Goal: Find specific page/section: Find specific page/section

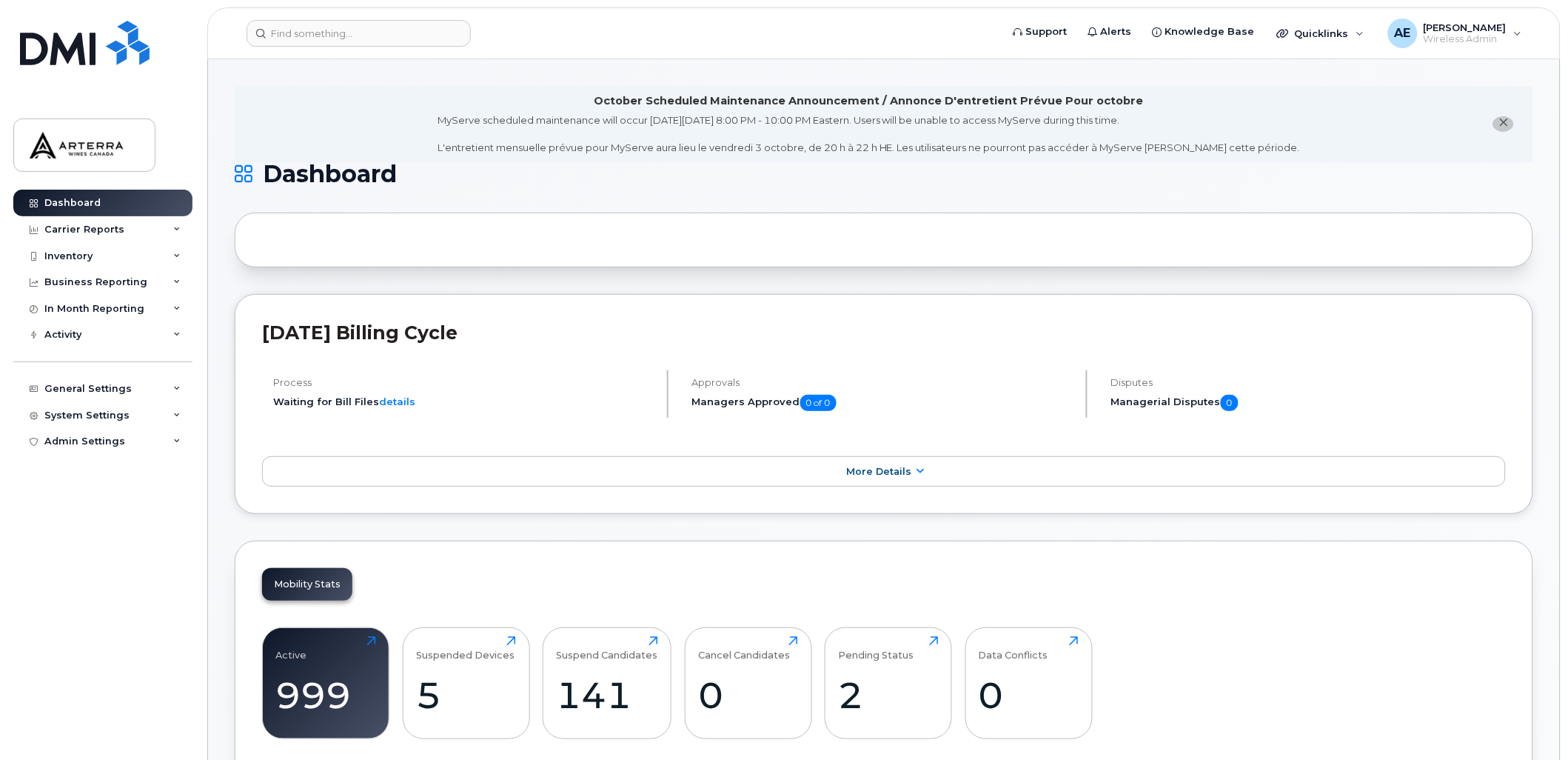
click at [1504, 122] on icon "close notification" at bounding box center [1503, 123] width 10 height 10
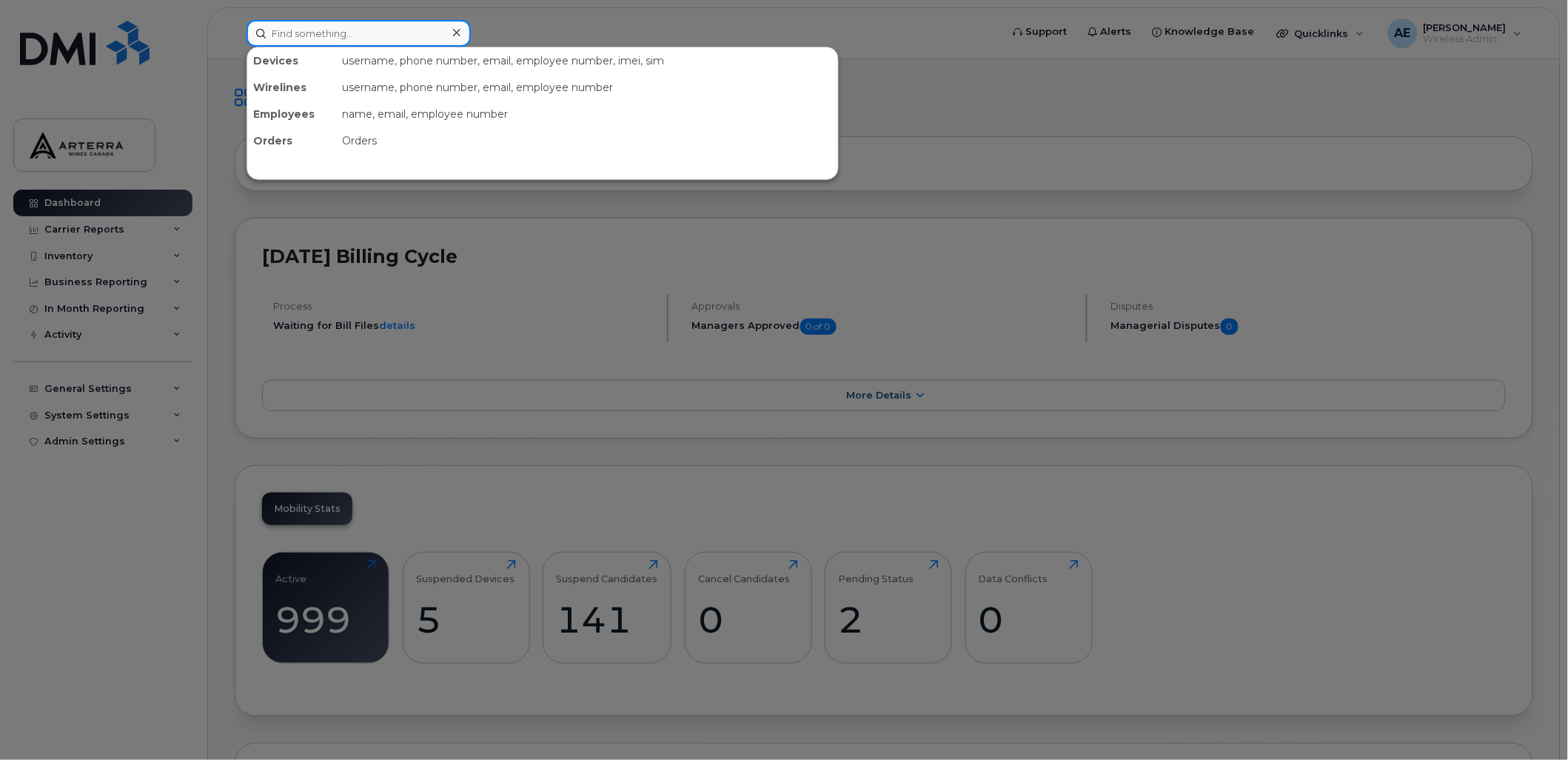
paste input "Deanna DiCarlo"
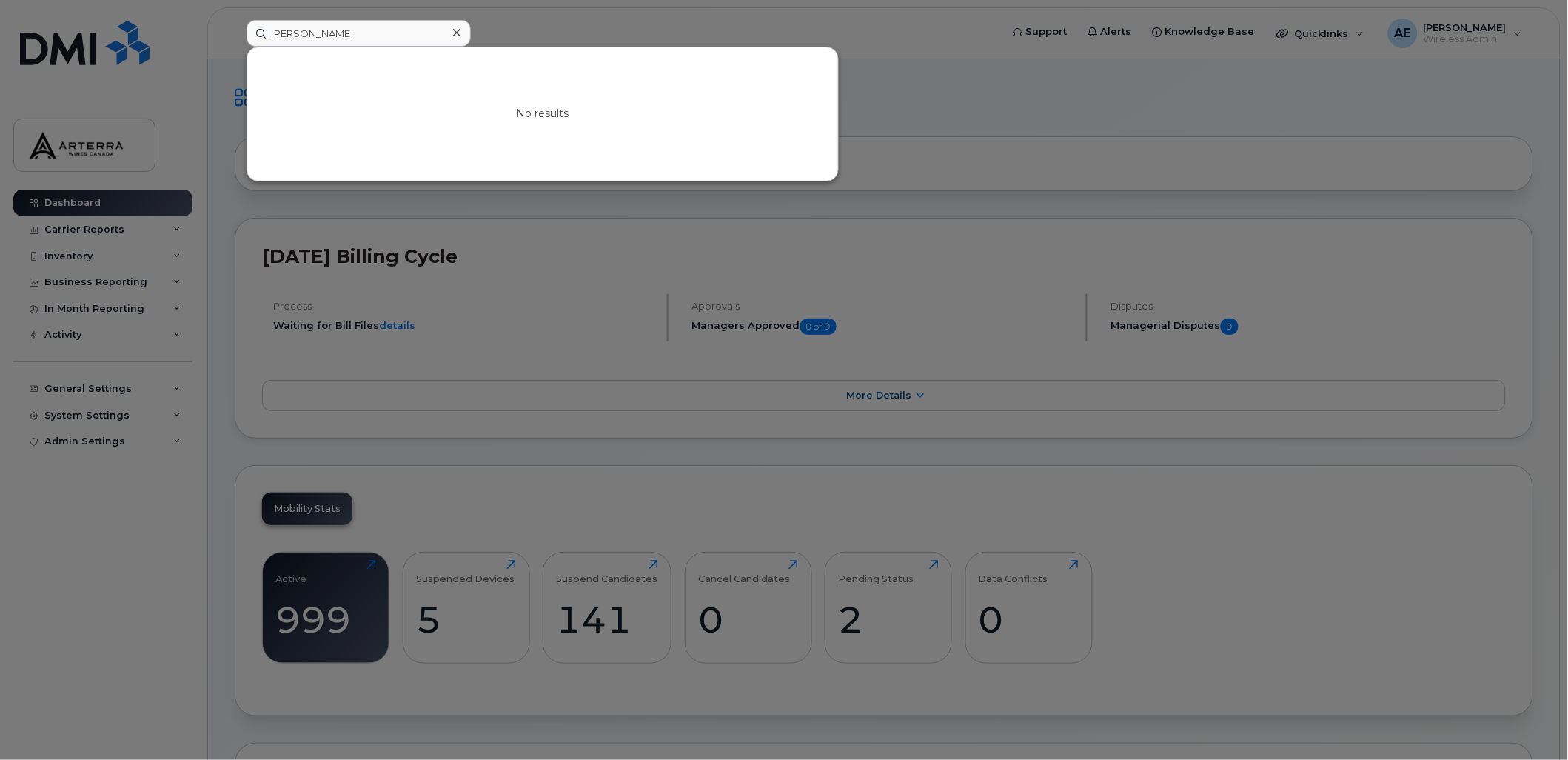
click at [690, 20] on div at bounding box center [784, 380] width 1568 height 760
click at [322, 26] on input "Deanna DiCarlo" at bounding box center [358, 33] width 224 height 27
click at [390, 27] on input "Deanna Di Carlo" at bounding box center [358, 33] width 224 height 27
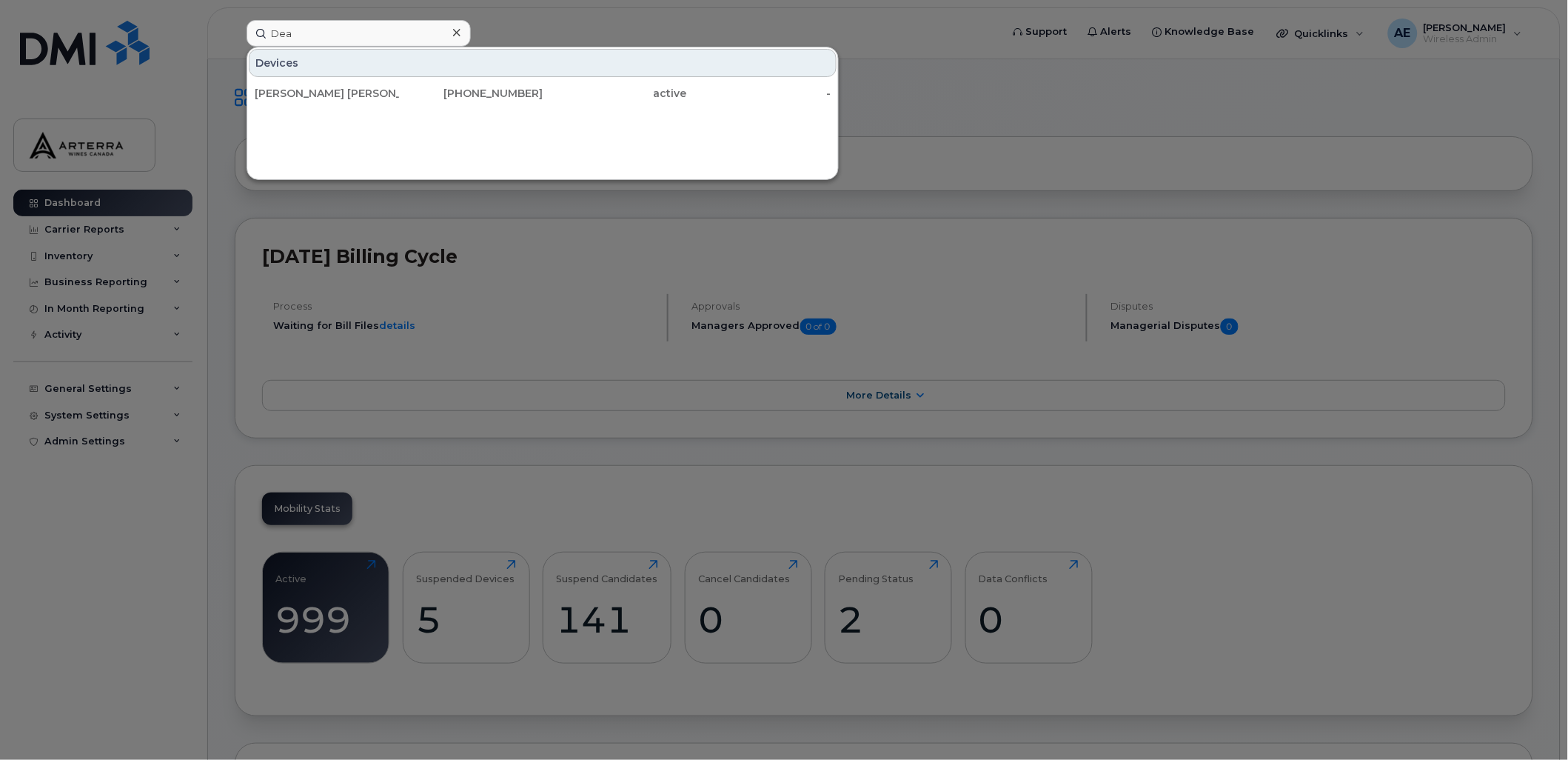
click at [557, 25] on div at bounding box center [784, 380] width 1568 height 760
click at [342, 29] on input "Dea" at bounding box center [358, 33] width 224 height 27
click at [256, 62] on div "Devices" at bounding box center [543, 63] width 588 height 29
click at [311, 23] on input "Dea" at bounding box center [358, 33] width 224 height 27
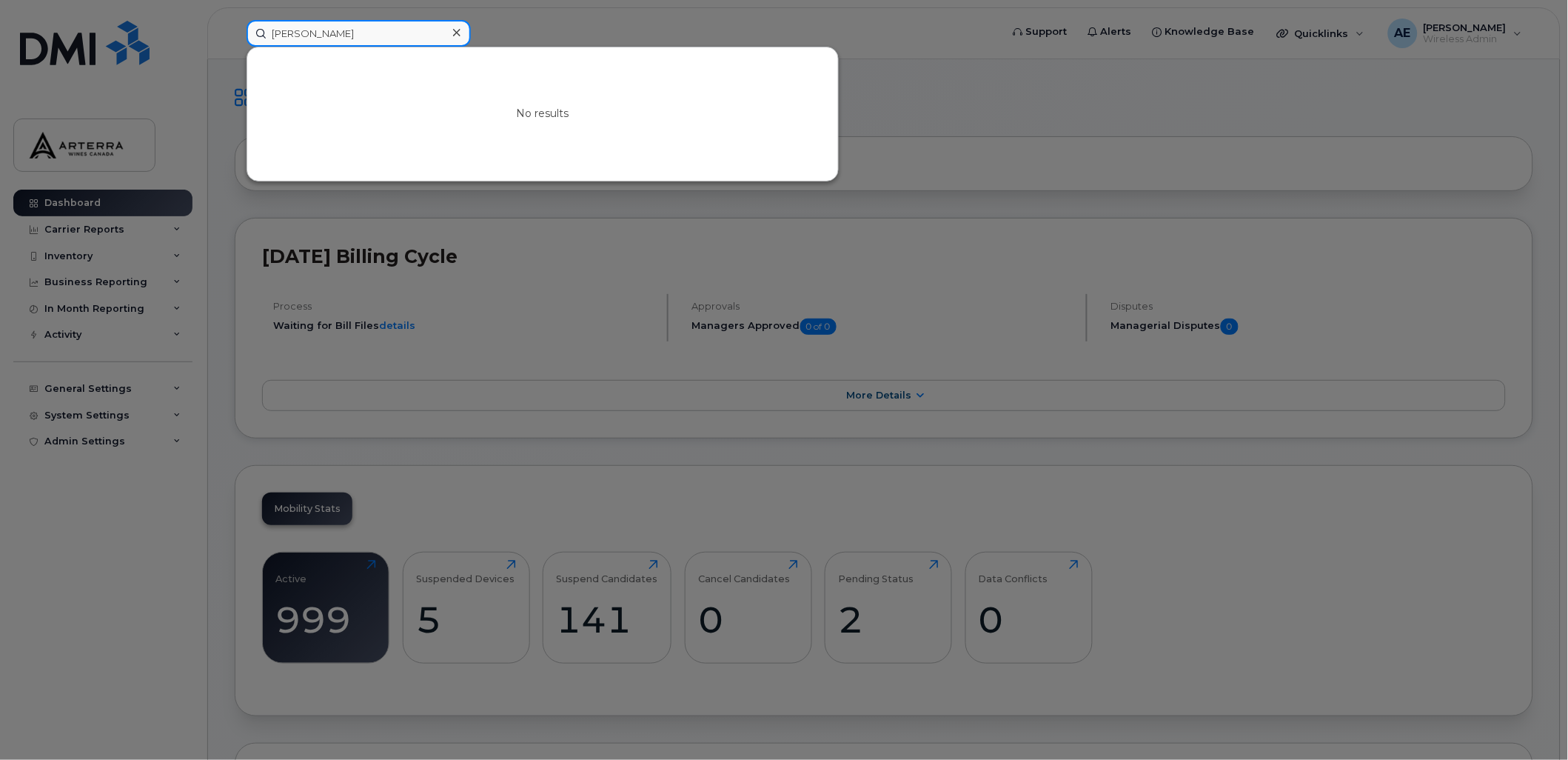
click at [309, 35] on input "Deanna DiCarlo" at bounding box center [358, 33] width 224 height 27
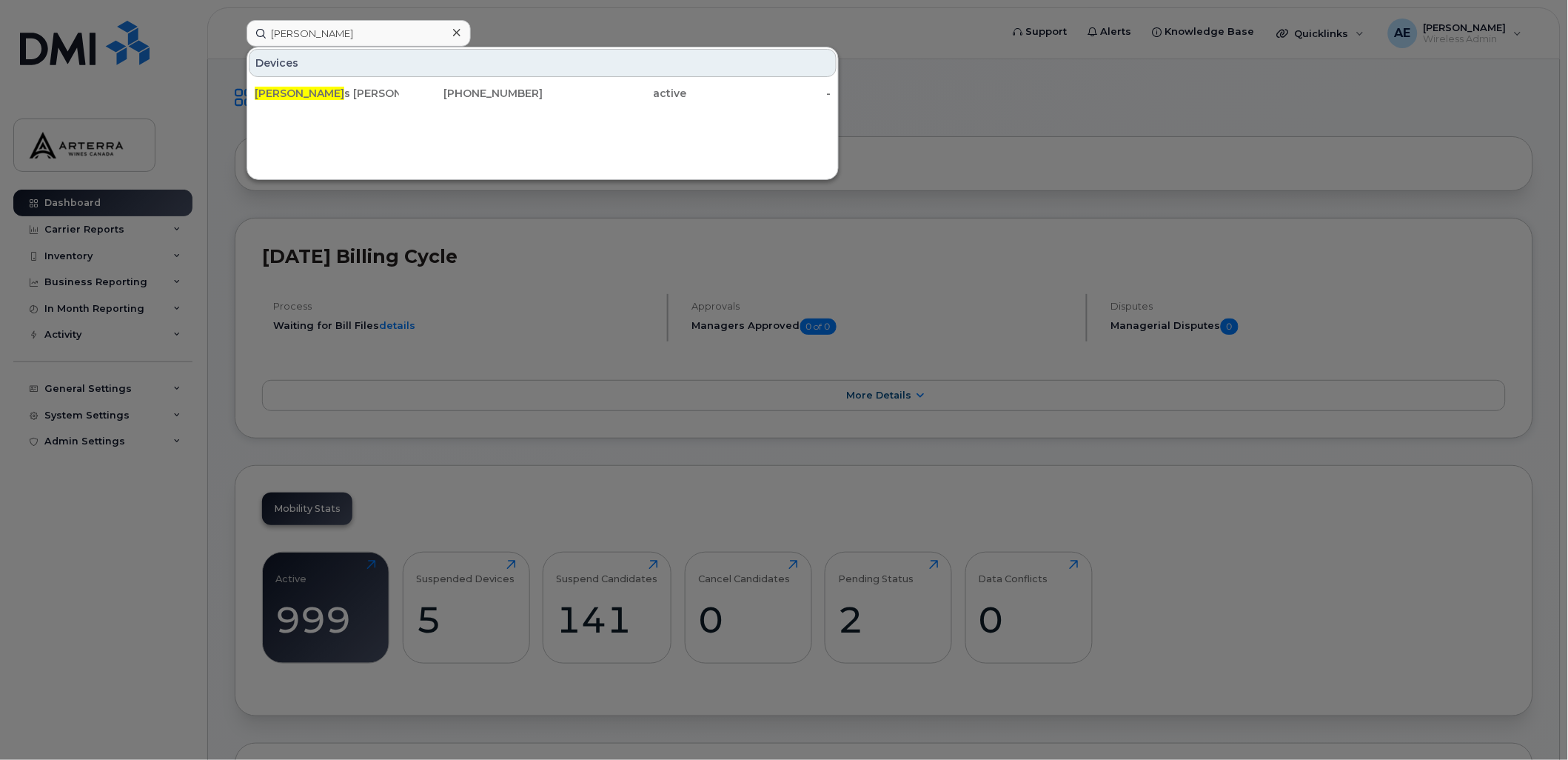
click at [935, 32] on div at bounding box center [784, 380] width 1568 height 760
click at [405, 23] on input "Carlo" at bounding box center [358, 33] width 224 height 27
paste input "289-400-6147"
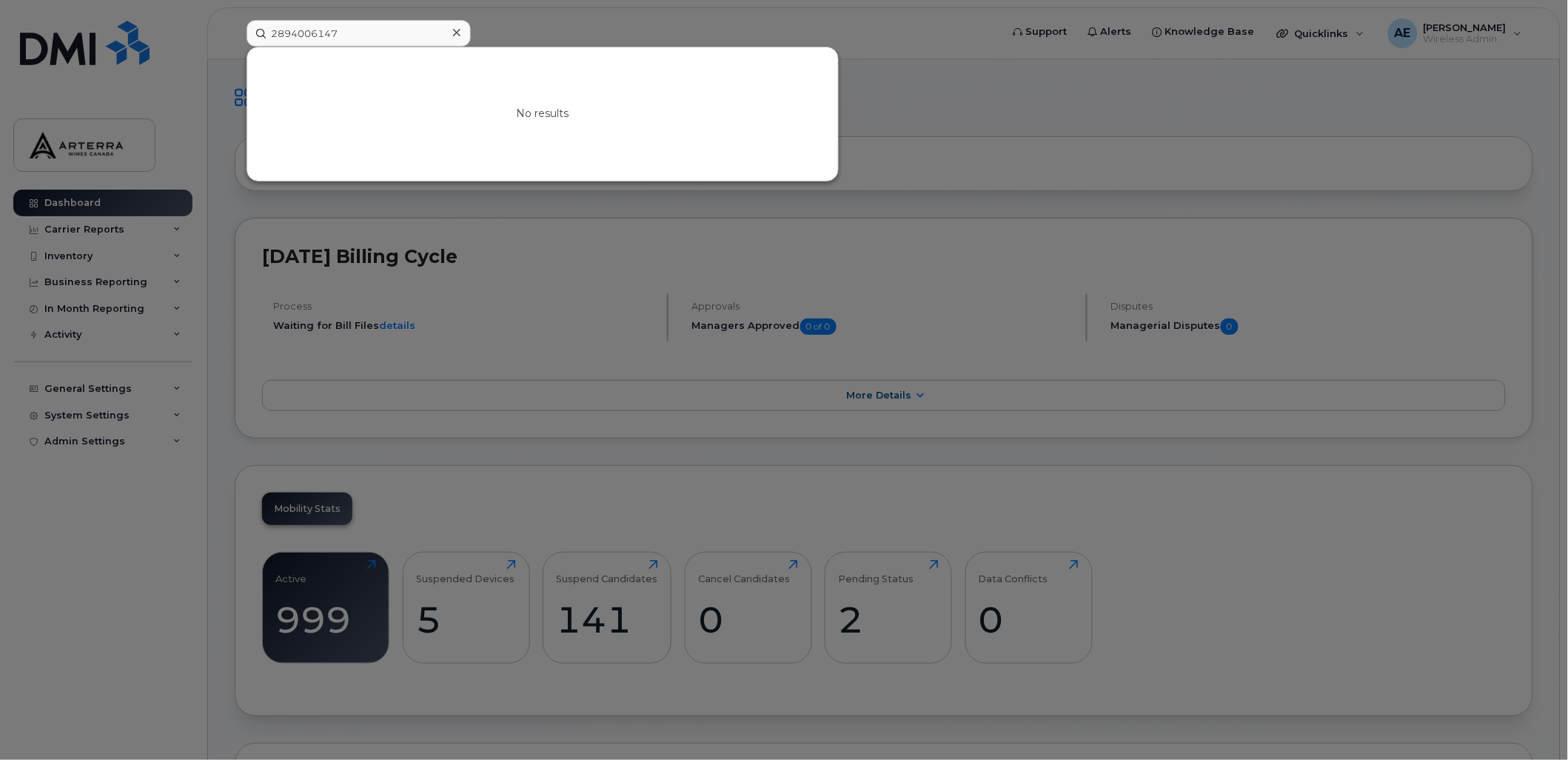
click at [911, 49] on div at bounding box center [784, 380] width 1568 height 760
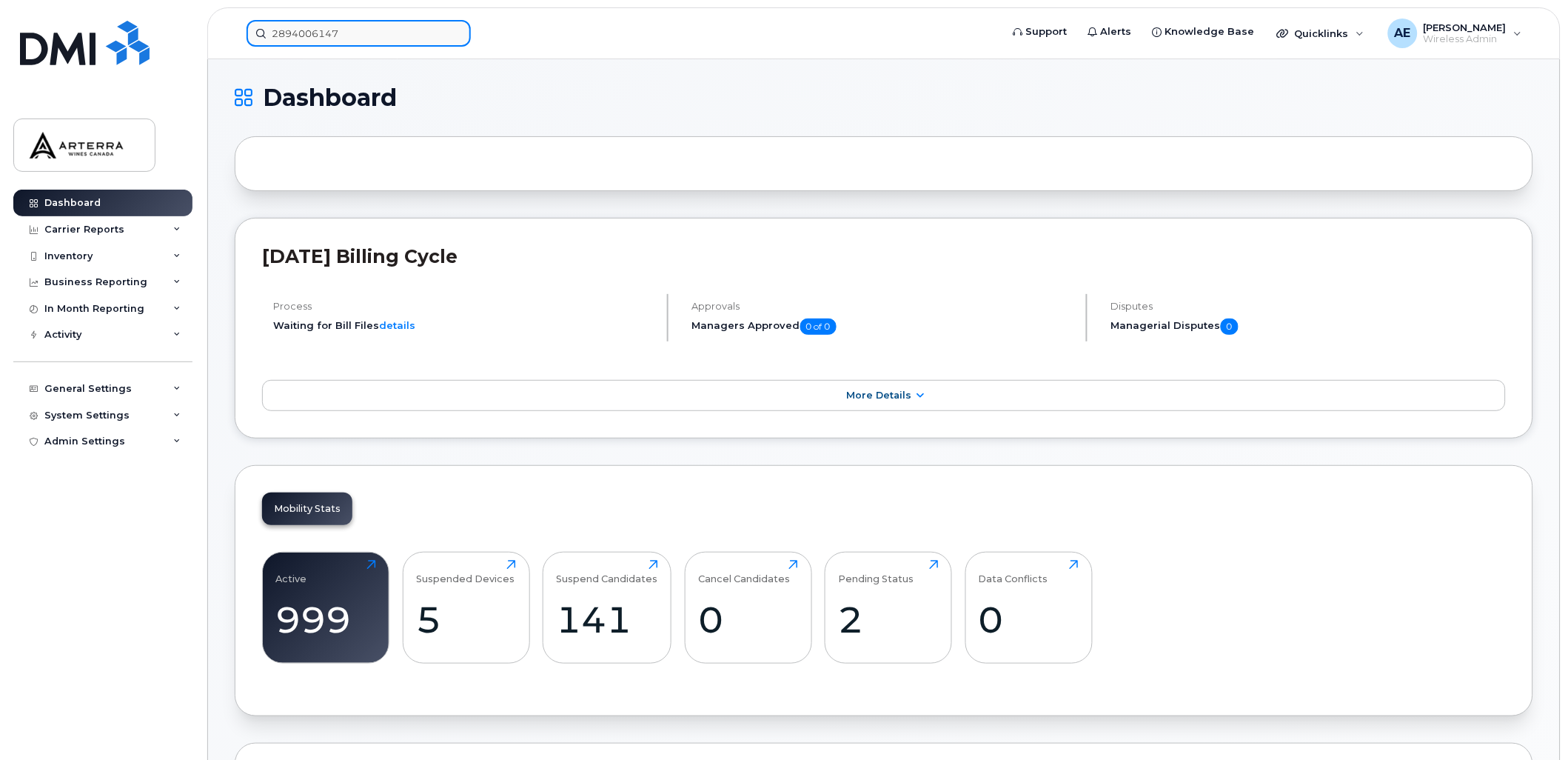
click at [299, 29] on input "2894006147" at bounding box center [358, 33] width 224 height 27
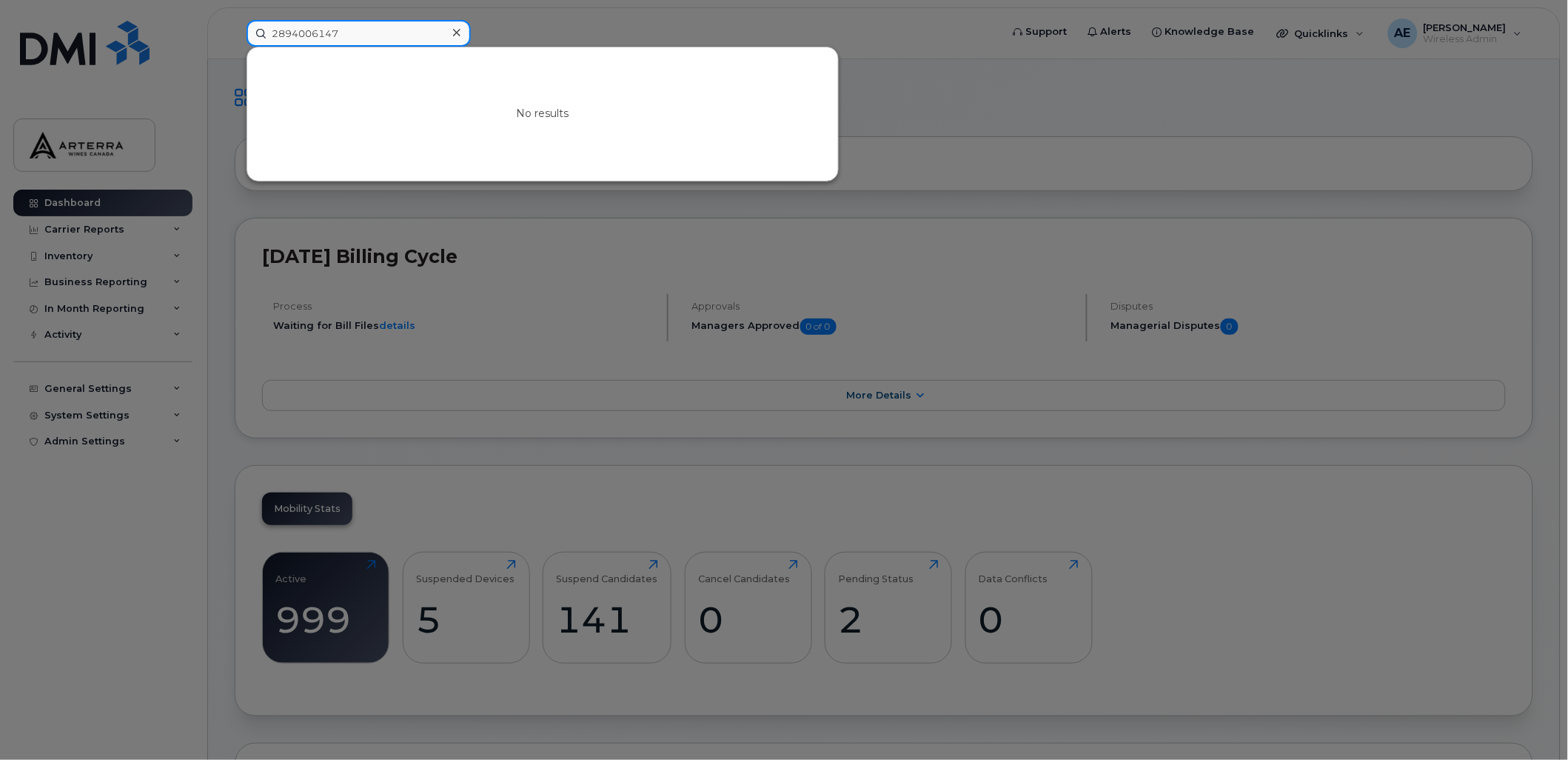
click at [299, 29] on input "2894006147" at bounding box center [358, 33] width 224 height 27
click at [368, 30] on input "2894006147" at bounding box center [358, 33] width 224 height 27
paste input "36 330 0114"
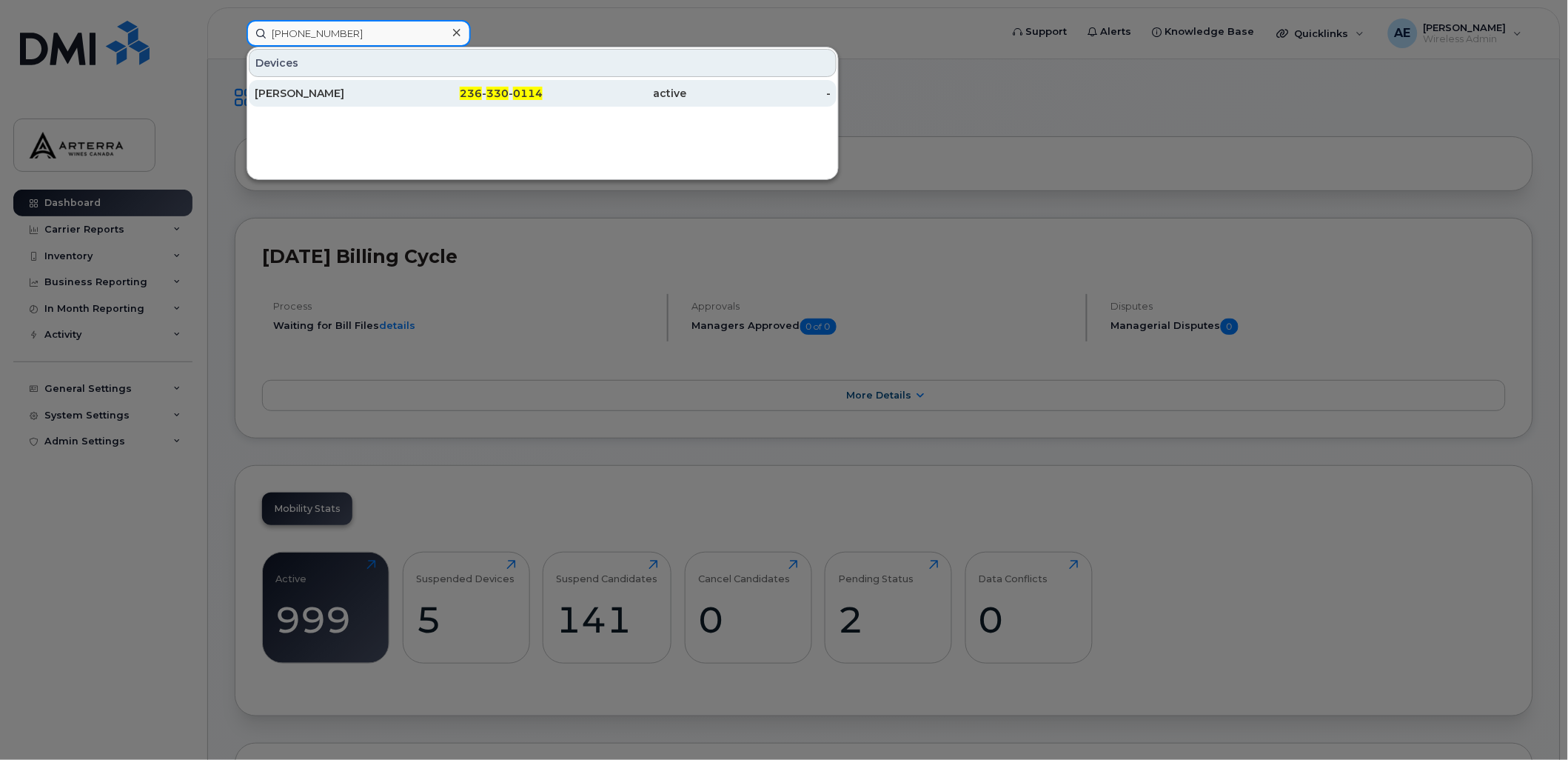
type input "236 330 0114"
click at [308, 86] on div "Colin Brodie" at bounding box center [327, 93] width 145 height 15
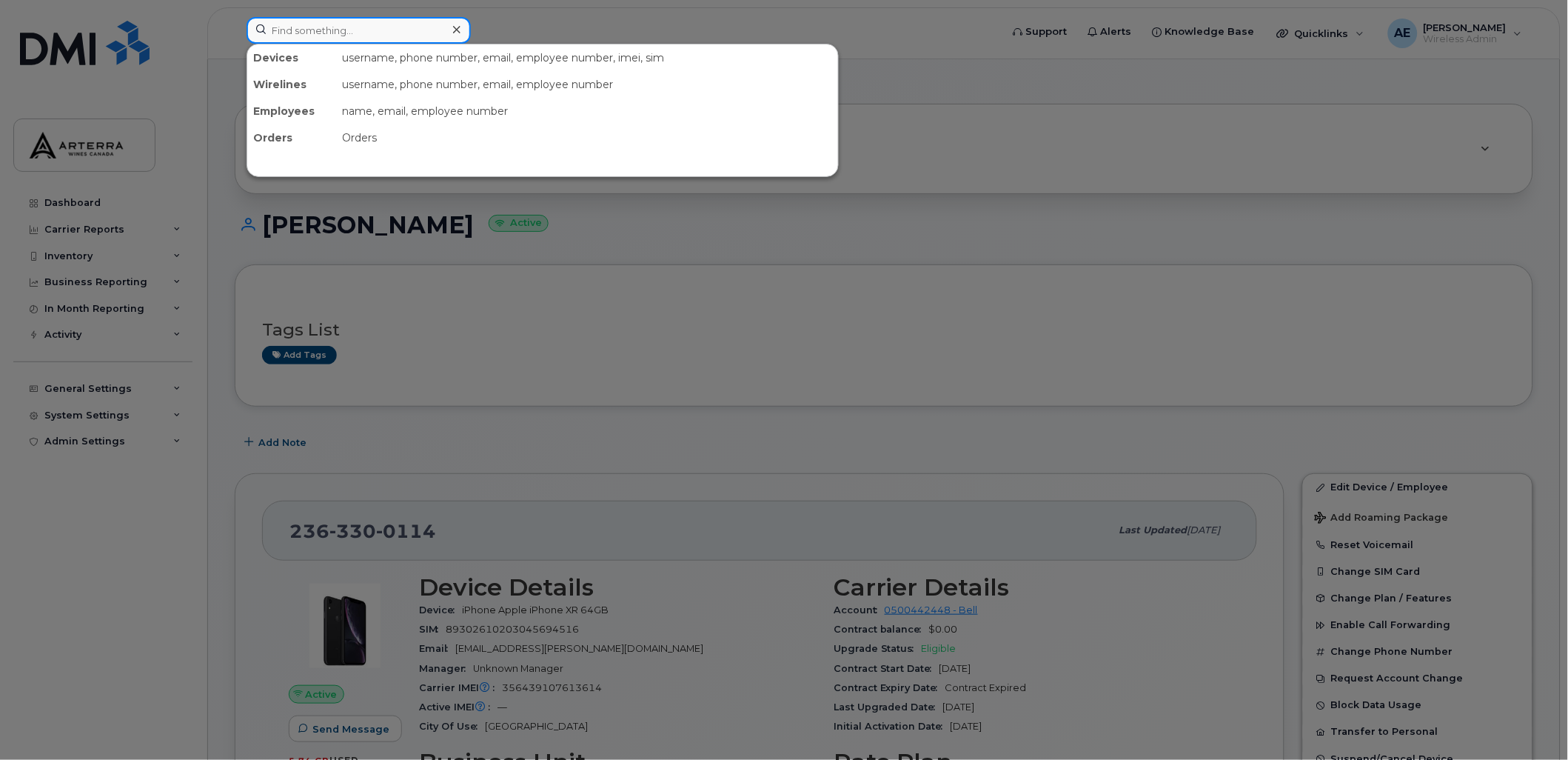
click at [393, 17] on input at bounding box center [358, 30] width 224 height 27
paste input "[STREET_ADDRESS]"
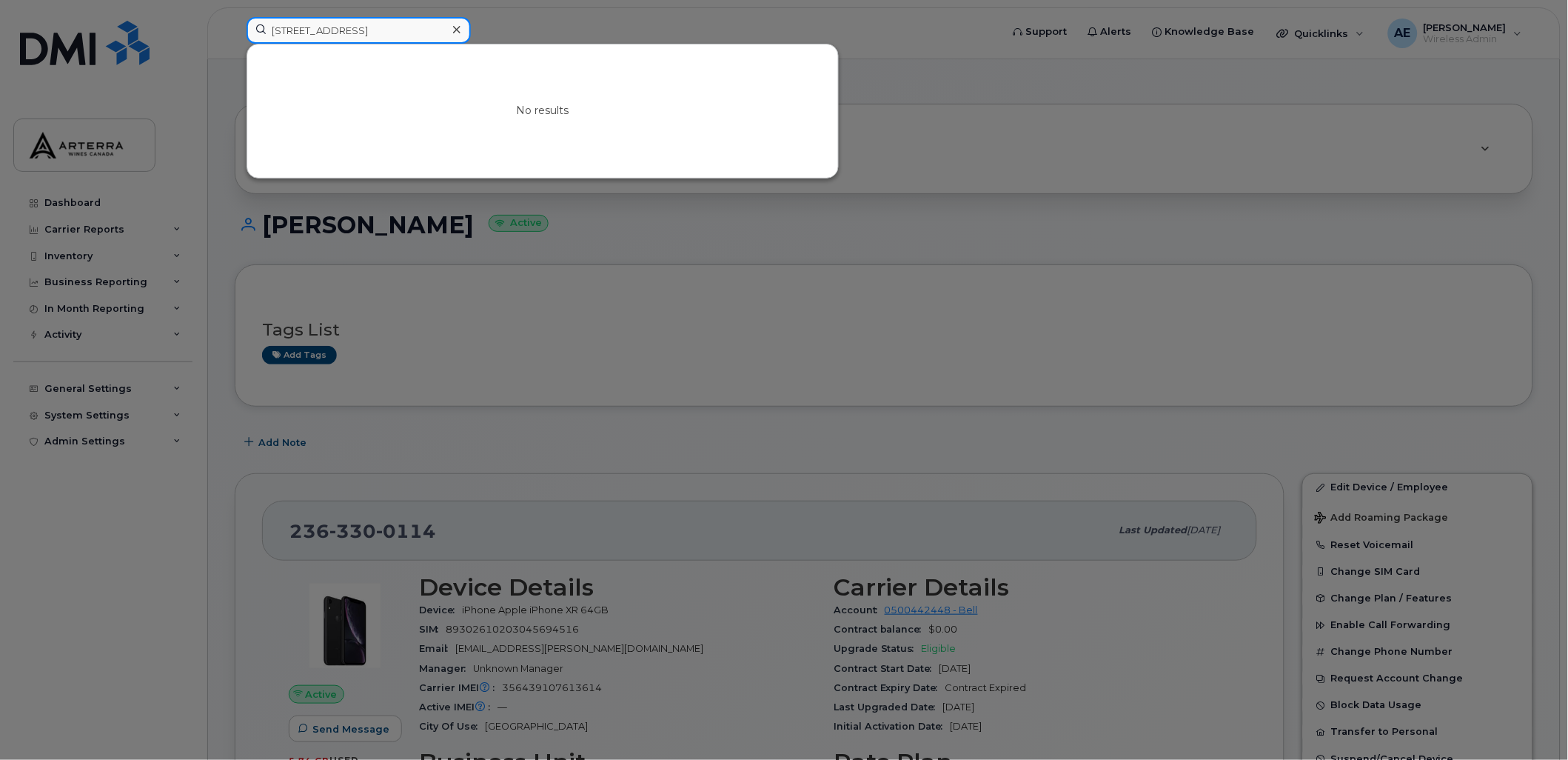
click at [295, 28] on input "947, East 20th Ave Vancouver V5V 1N7" at bounding box center [358, 30] width 224 height 27
type input "947 East 20th Ave Vancouver V5V 1N7"
click at [455, 31] on icon at bounding box center [456, 29] width 8 height 8
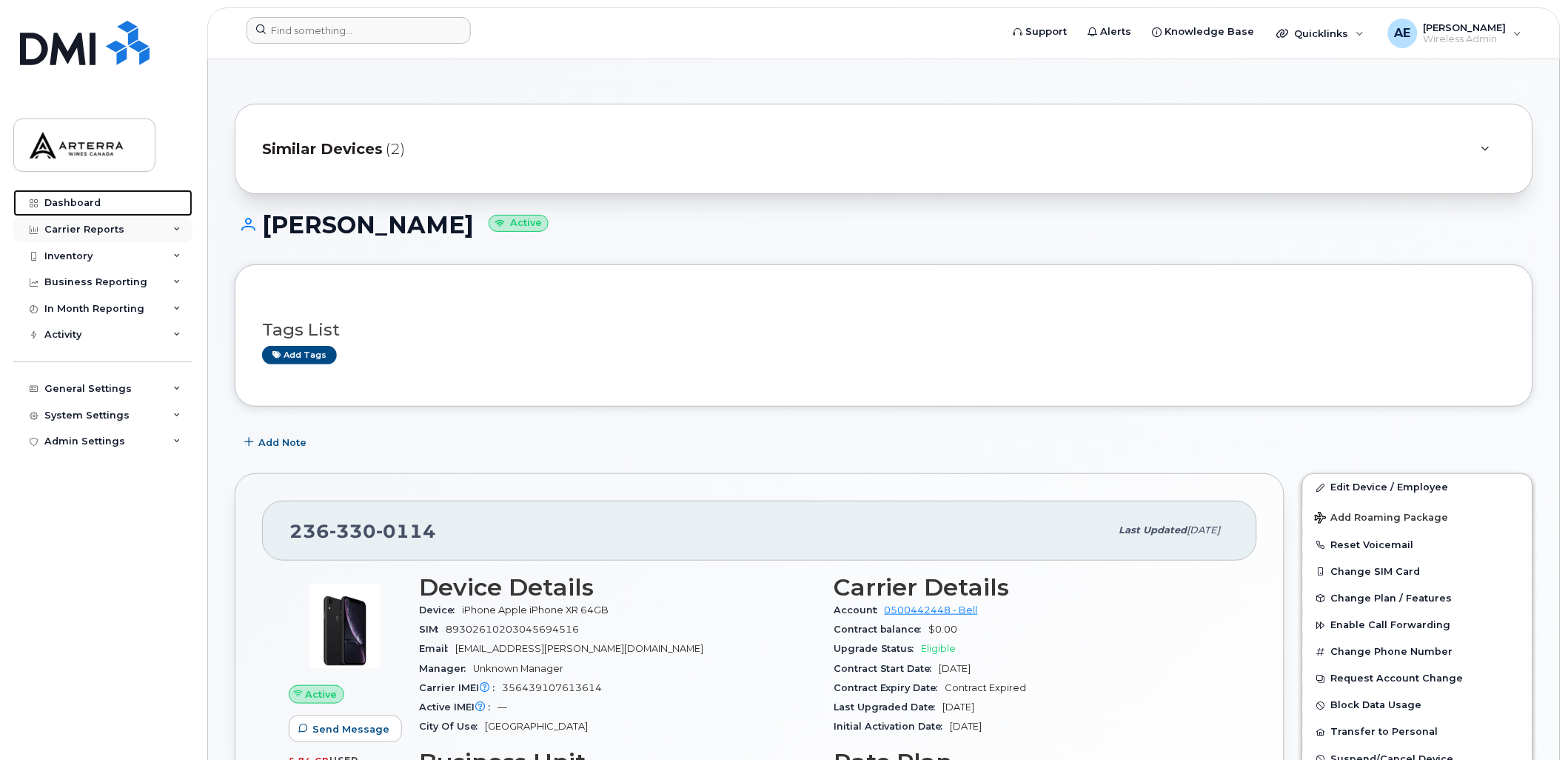
drag, startPoint x: 85, startPoint y: 196, endPoint x: 171, endPoint y: 232, distance: 93.2
click at [85, 196] on link "Dashboard" at bounding box center [103, 203] width 179 height 27
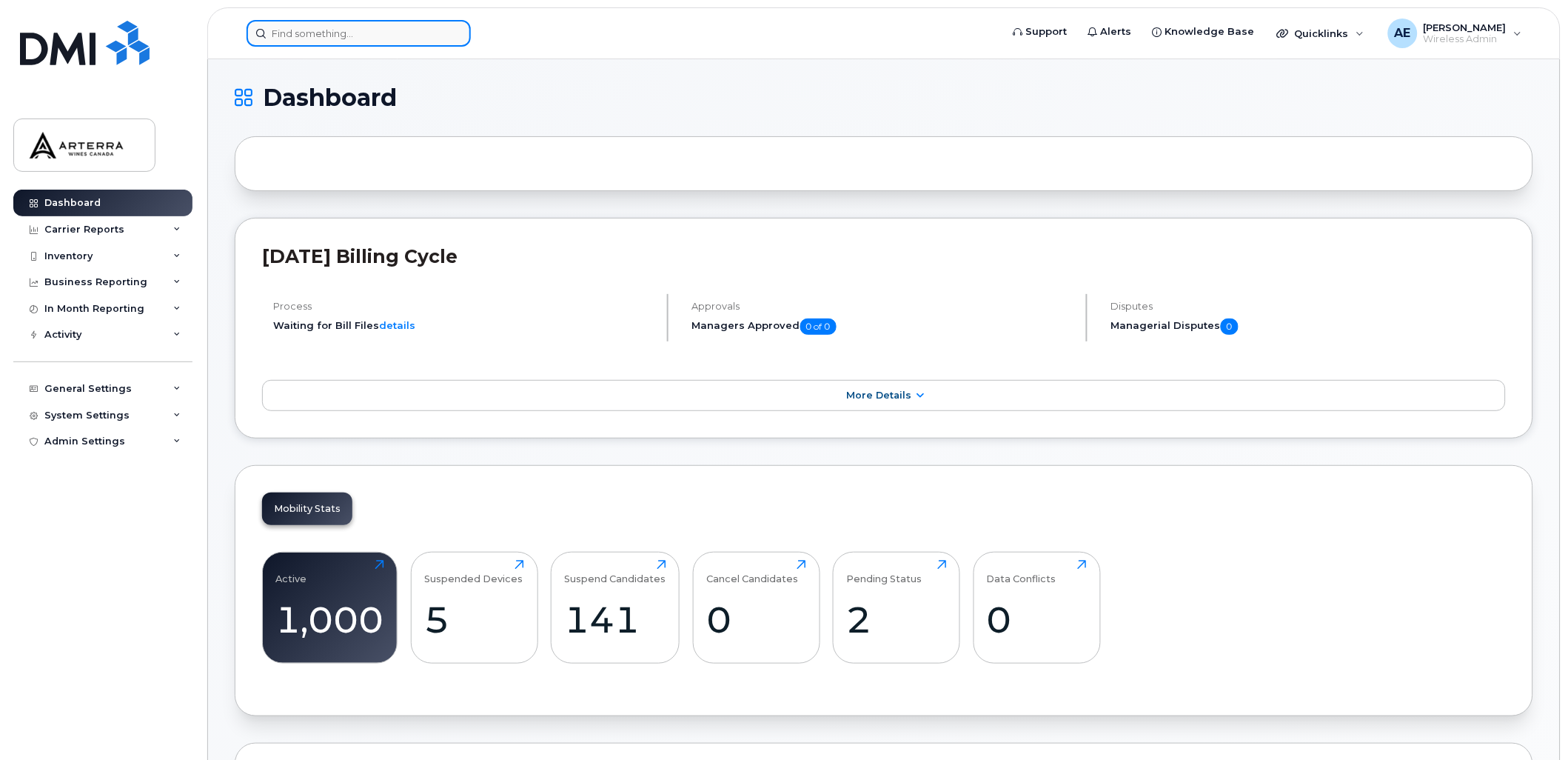
click at [346, 35] on input at bounding box center [358, 33] width 224 height 27
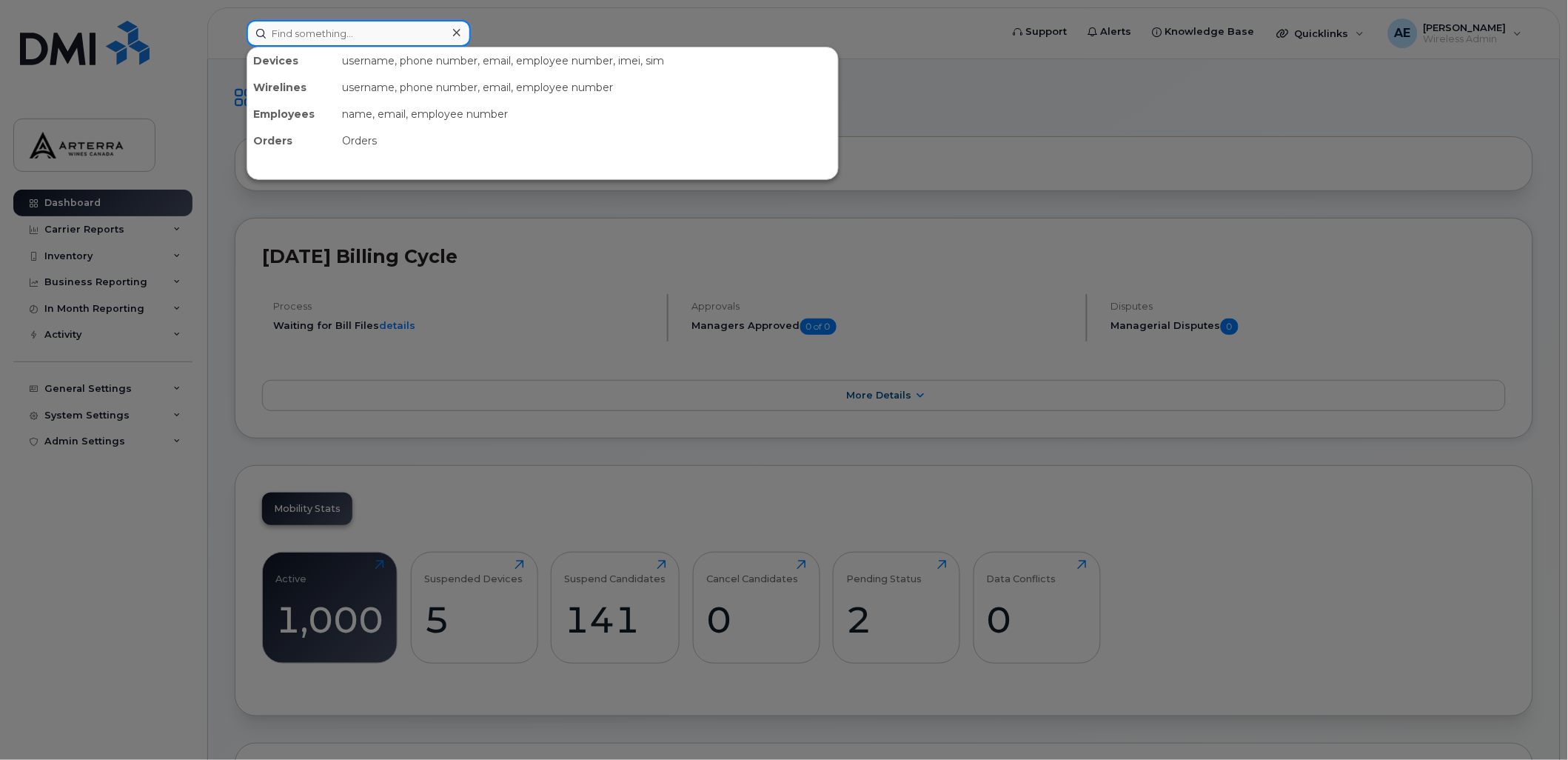
paste input "Christine DiSapio"
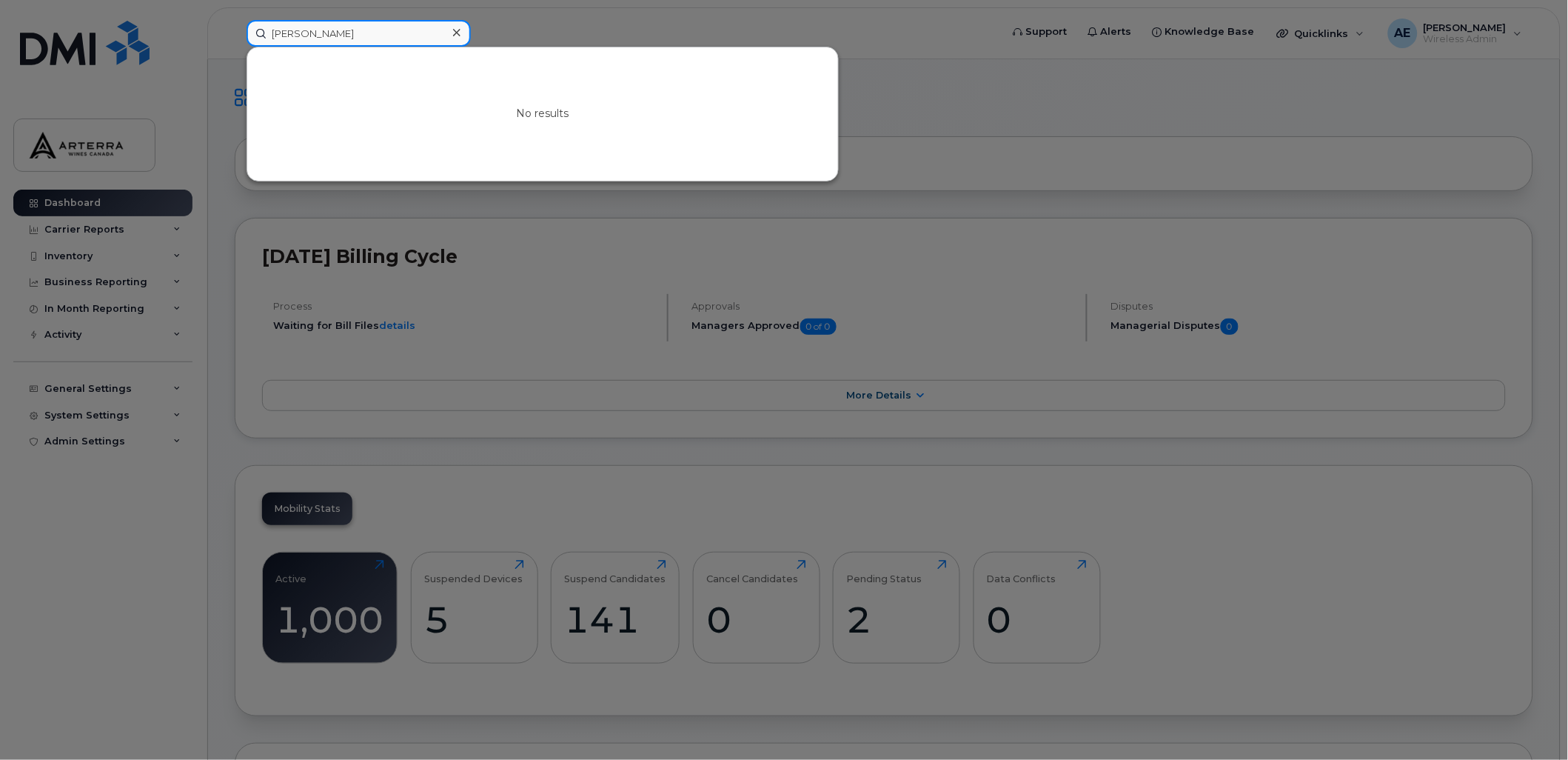
click at [324, 31] on input "Christine DiSapio" at bounding box center [358, 33] width 224 height 27
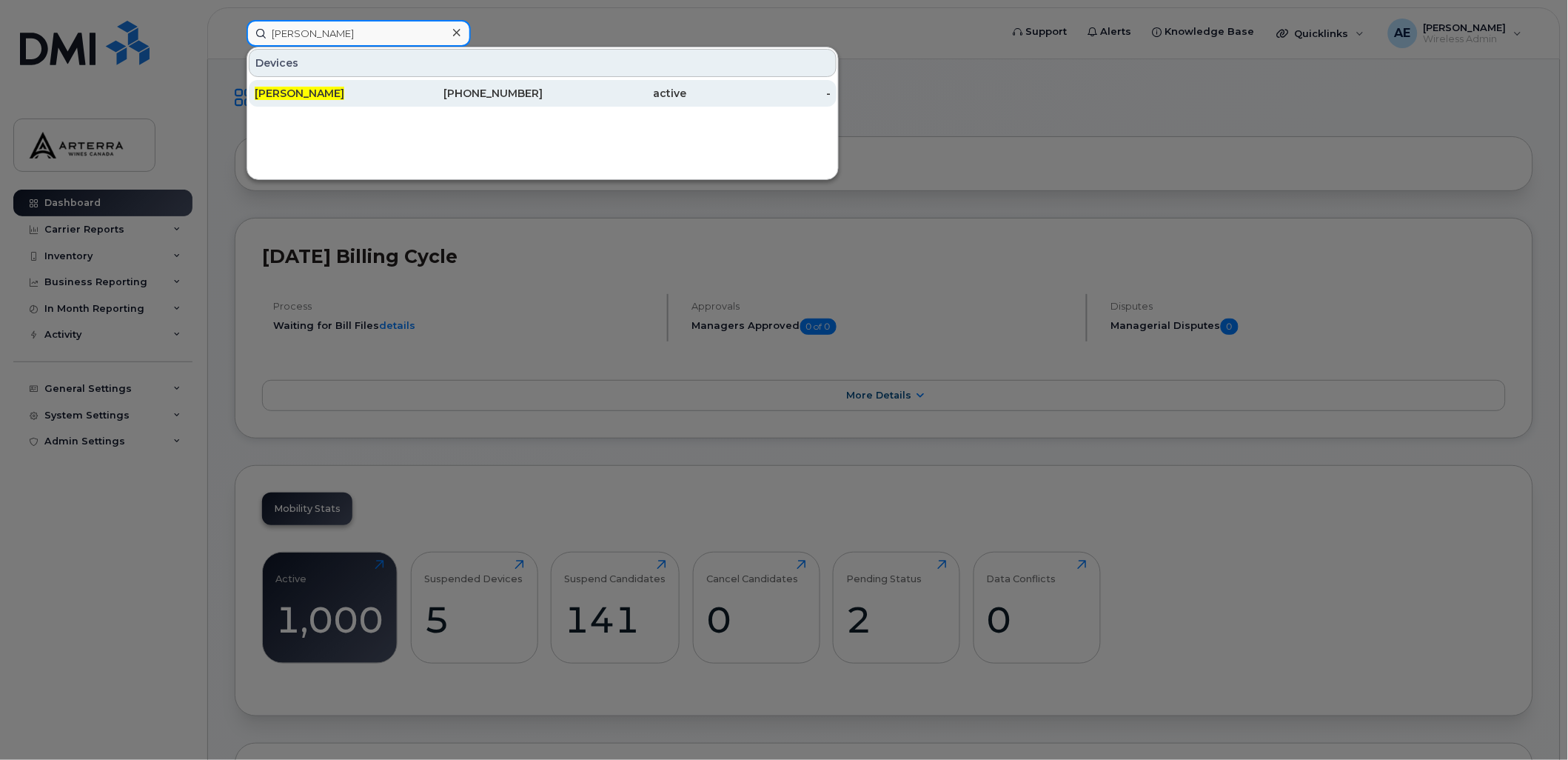
type input "Christine Di Sapio"
click at [327, 86] on div "Christine Di Sapio" at bounding box center [327, 93] width 145 height 15
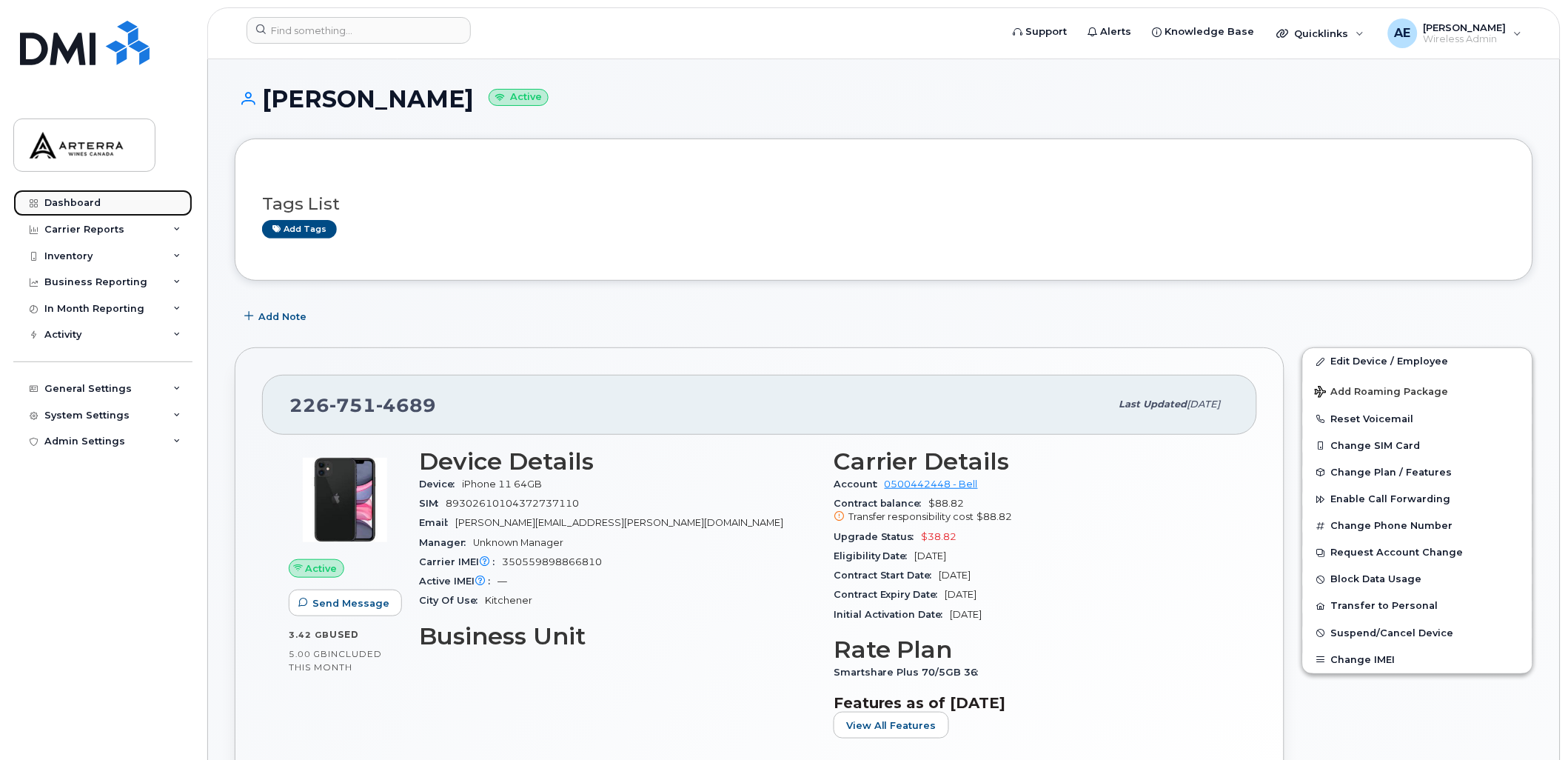
click at [87, 205] on div "Dashboard" at bounding box center [72, 203] width 56 height 11
